Goal: Information Seeking & Learning: Understand process/instructions

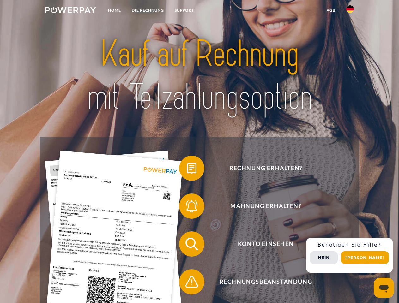
click at [70, 11] on img at bounding box center [70, 10] width 51 height 6
click at [350, 11] on img at bounding box center [350, 9] width 8 height 8
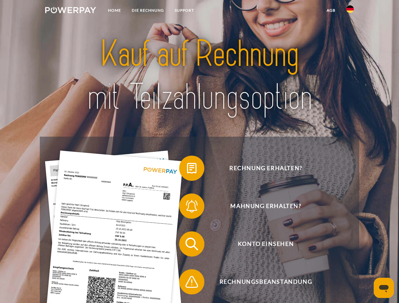
click at [331, 10] on link "agb" at bounding box center [331, 10] width 20 height 11
click at [187, 170] on span at bounding box center [182, 169] width 32 height 32
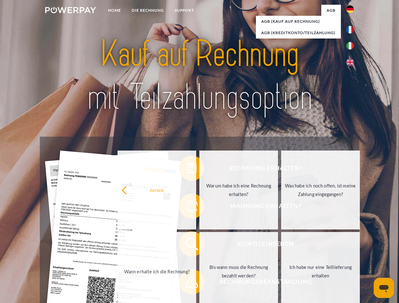
click at [187, 208] on div "Rechnung erhalten? Mahnung erhalten? Konto einsehen" at bounding box center [199, 263] width 319 height 253
click at [187, 245] on link "Wann erhalte ich die Rechnung?" at bounding box center [156, 271] width 79 height 79
click at [187, 283] on link "Wann erhalte ich die Rechnung?" at bounding box center [156, 271] width 79 height 79
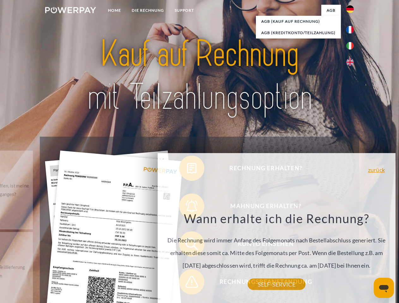
click at [336, 257] on span "Konto einsehen" at bounding box center [265, 244] width 155 height 25
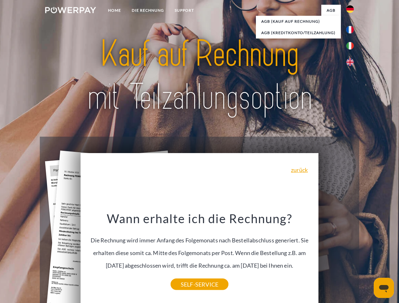
click at [367, 258] on header "Home DIE RECHNUNG SUPPORT" at bounding box center [199, 218] width 399 height 436
